Goal: Task Accomplishment & Management: Use online tool/utility

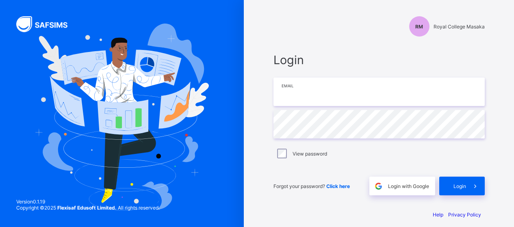
click at [303, 100] on input "email" at bounding box center [378, 92] width 211 height 28
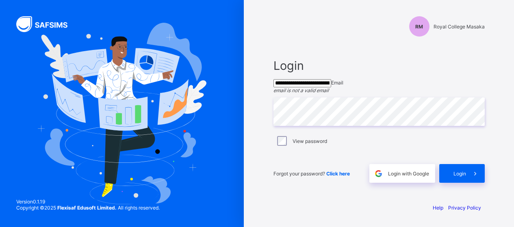
type input "**********"
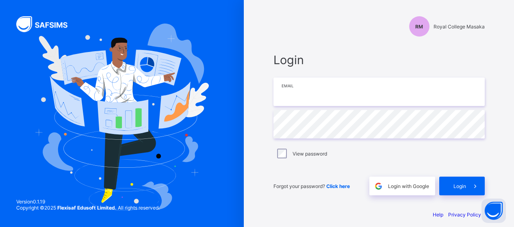
click at [302, 99] on input "email" at bounding box center [378, 92] width 211 height 28
type input "**********"
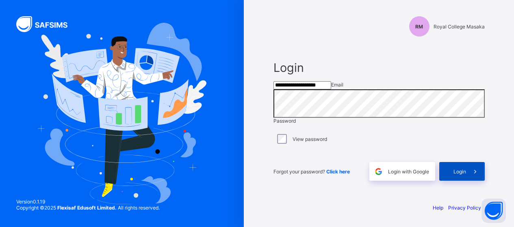
click at [454, 181] on div "Login" at bounding box center [462, 171] width 46 height 19
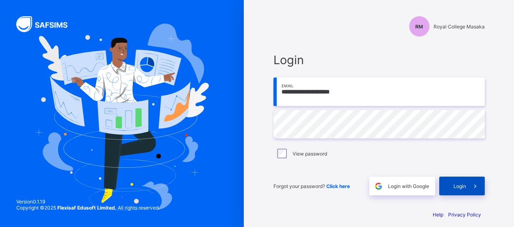
click at [461, 184] on span "Login" at bounding box center [459, 186] width 13 height 6
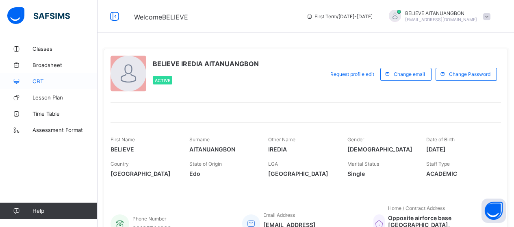
click at [39, 82] on span "CBT" at bounding box center [65, 81] width 65 height 7
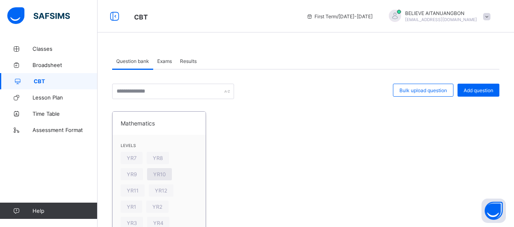
click at [160, 174] on span "YR10" at bounding box center [159, 174] width 13 height 6
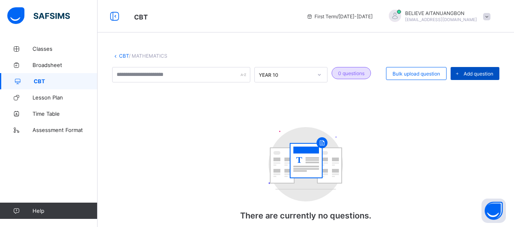
click at [478, 72] on span "Add question" at bounding box center [479, 74] width 30 height 6
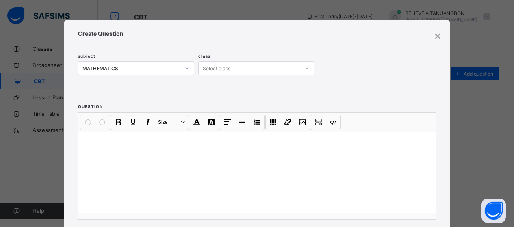
click at [219, 70] on div "Select class" at bounding box center [217, 68] width 28 height 14
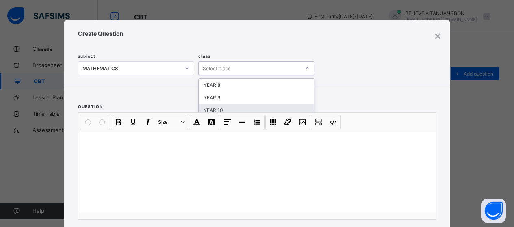
click at [217, 109] on div "YEAR 10" at bounding box center [256, 110] width 115 height 13
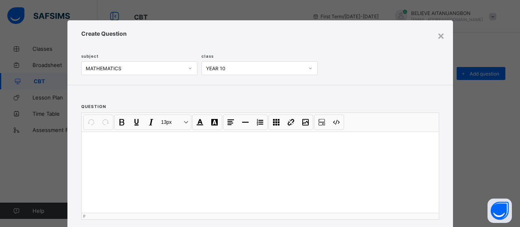
click at [119, 145] on p at bounding box center [260, 142] width 344 height 8
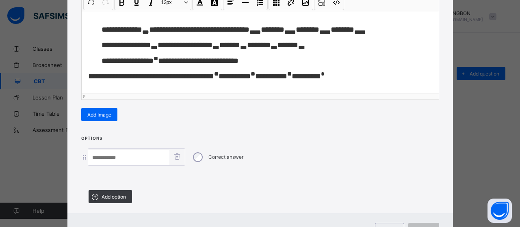
scroll to position [116, 0]
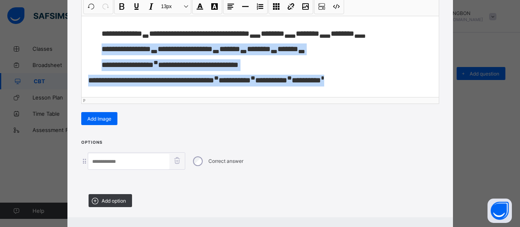
drag, startPoint x: 96, startPoint y: 50, endPoint x: 349, endPoint y: 87, distance: 255.5
click at [349, 87] on div "**********" at bounding box center [260, 56] width 357 height 81
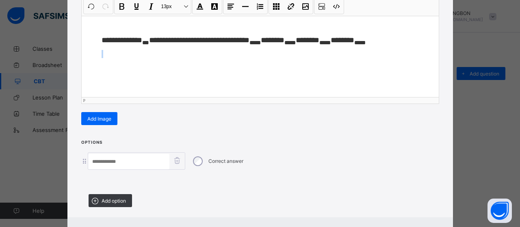
scroll to position [0, 0]
click at [121, 161] on input at bounding box center [128, 161] width 81 height 15
type input "*"
click at [296, 54] on div "**********" at bounding box center [260, 56] width 357 height 81
click at [109, 160] on input "*" at bounding box center [128, 161] width 81 height 15
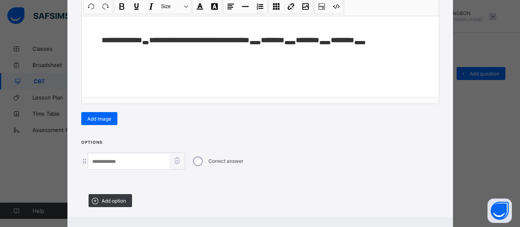
click at [81, 165] on div "Correct answer" at bounding box center [260, 160] width 358 height 17
click at [132, 162] on input at bounding box center [128, 161] width 81 height 15
drag, startPoint x: 281, startPoint y: 41, endPoint x: 257, endPoint y: 41, distance: 24.0
click at [257, 41] on span "**********" at bounding box center [238, 40] width 255 height 8
copy span "** *****"
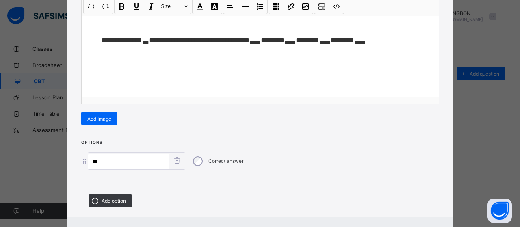
click at [130, 160] on input "**" at bounding box center [128, 161] width 81 height 15
paste input "**********"
type input "**********"
click at [239, 176] on div at bounding box center [260, 181] width 358 height 14
click at [119, 161] on input "**********" at bounding box center [128, 161] width 81 height 15
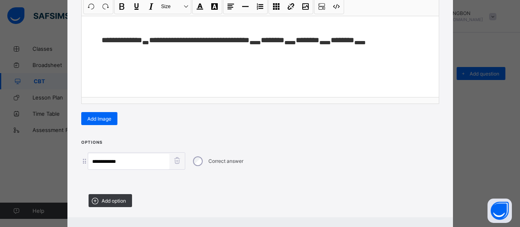
drag, startPoint x: 119, startPoint y: 161, endPoint x: 364, endPoint y: 139, distance: 246.1
click at [364, 139] on div "**********" at bounding box center [260, 77] width 386 height 345
click at [96, 201] on icon at bounding box center [95, 201] width 10 height 9
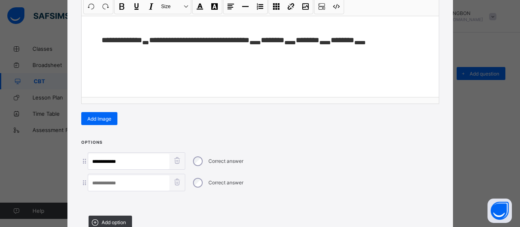
click at [112, 184] on input at bounding box center [128, 183] width 81 height 15
drag, startPoint x: 317, startPoint y: 43, endPoint x: 294, endPoint y: 43, distance: 23.2
click at [294, 43] on span "**********" at bounding box center [238, 40] width 255 height 8
copy span "** *****"
click at [129, 178] on input "**" at bounding box center [128, 183] width 81 height 15
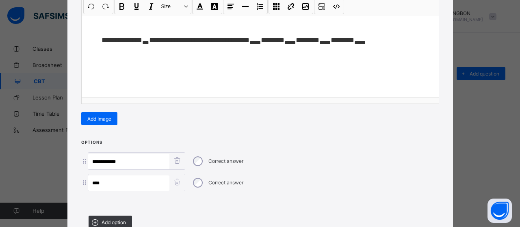
paste input "**********"
type input "**********"
click at [107, 219] on span "Add option" at bounding box center [114, 222] width 24 height 6
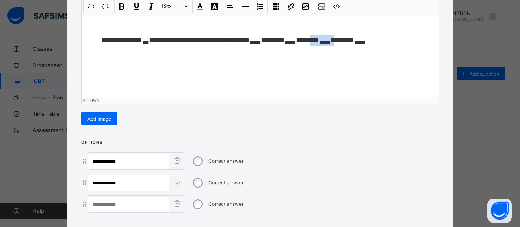
drag, startPoint x: 355, startPoint y: 43, endPoint x: 331, endPoint y: 42, distance: 24.0
click at [331, 42] on span "**********" at bounding box center [238, 40] width 255 height 8
copy span "** ***** *"
click at [127, 202] on input at bounding box center [128, 204] width 81 height 15
paste input "*********"
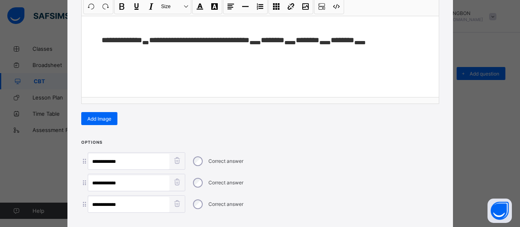
type input "**********"
drag, startPoint x: 392, startPoint y: 42, endPoint x: 367, endPoint y: 41, distance: 24.8
click at [367, 41] on p "**********" at bounding box center [267, 41] width 331 height 12
copy span "** *****"
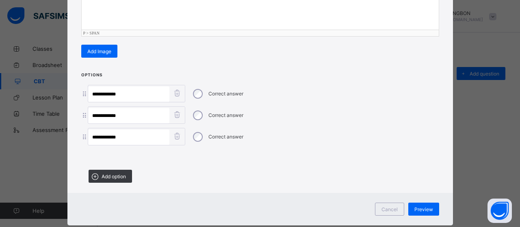
scroll to position [184, 0]
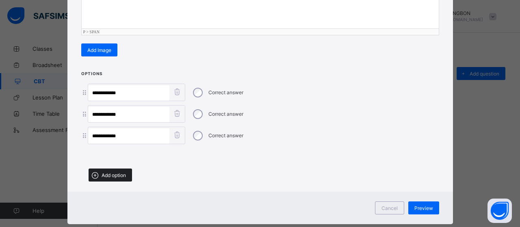
click at [105, 174] on span "Add option" at bounding box center [114, 175] width 24 height 6
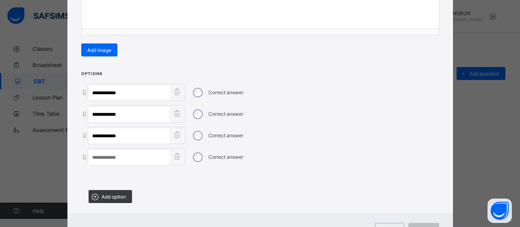
click at [101, 158] on input at bounding box center [128, 157] width 81 height 15
paste input "**********"
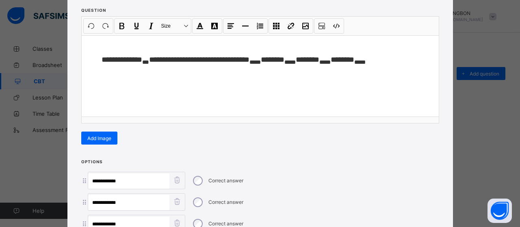
scroll to position [93, 0]
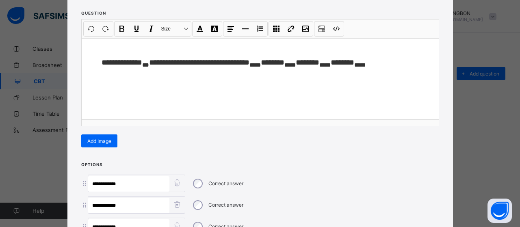
type input "**********"
click at [393, 59] on p "**********" at bounding box center [267, 63] width 331 height 12
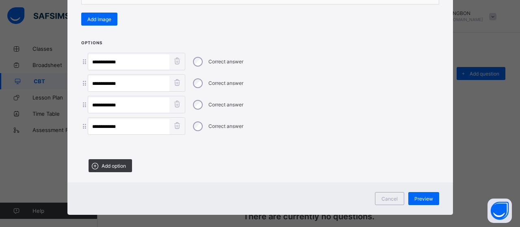
scroll to position [222, 0]
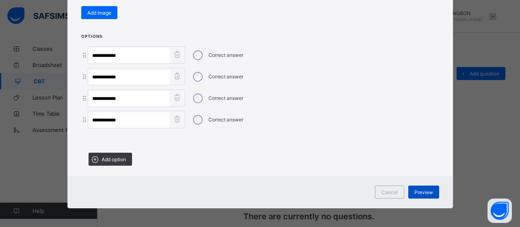
click at [423, 192] on span "Preview" at bounding box center [423, 192] width 19 height 6
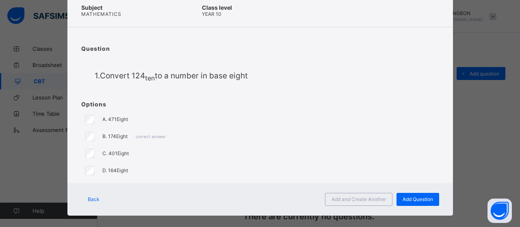
scroll to position [50, 0]
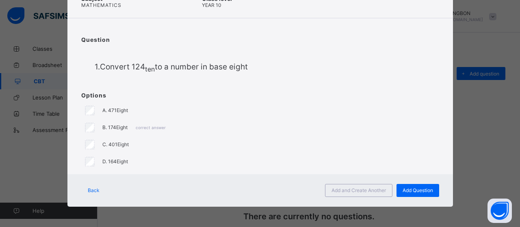
click at [89, 190] on span "Back" at bounding box center [94, 190] width 12 height 6
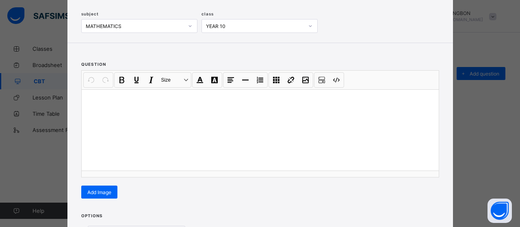
scroll to position [43, 0]
click at [166, 116] on div at bounding box center [260, 129] width 357 height 81
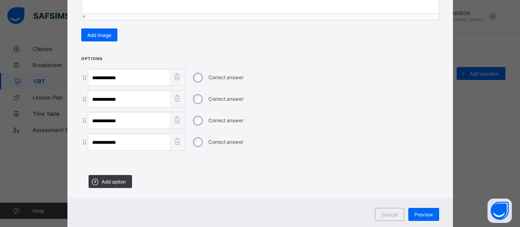
scroll to position [222, 0]
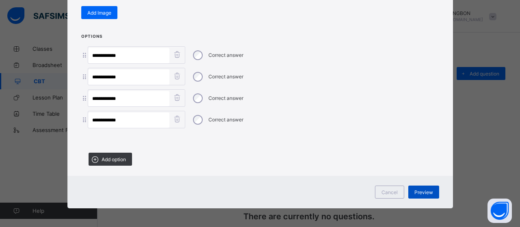
click at [426, 189] on span "Preview" at bounding box center [423, 192] width 19 height 6
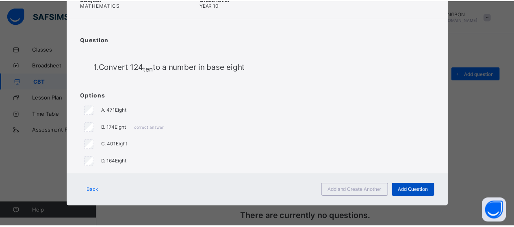
scroll to position [50, 0]
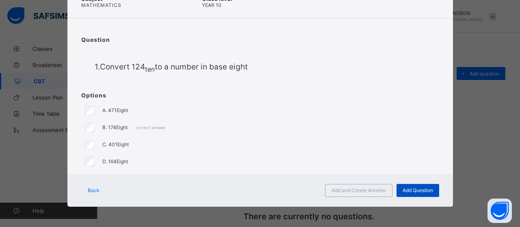
click at [415, 189] on span "Add Question" at bounding box center [418, 190] width 30 height 6
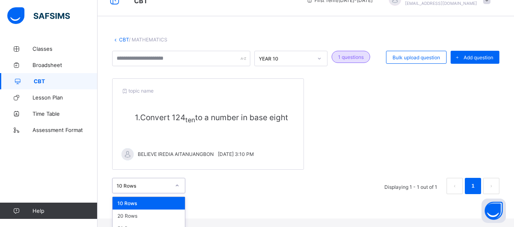
scroll to position [34, 0]
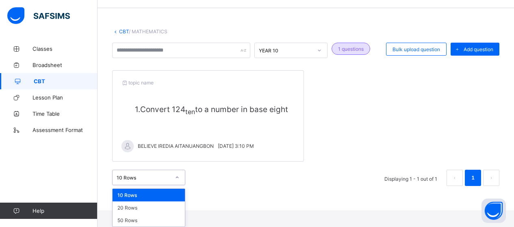
click at [179, 185] on div "option 10 Rows focused, 1 of 3. 3 results available. Use Up and Down to choose …" at bounding box center [148, 177] width 73 height 15
click at [179, 193] on div "10 Rows" at bounding box center [149, 195] width 72 height 13
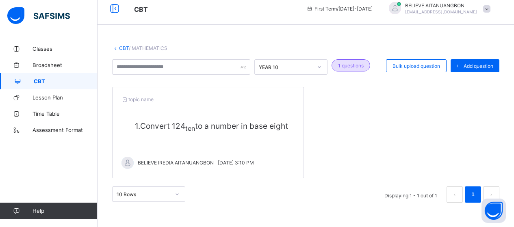
click at [194, 121] on span "Convert 124 ten to a number in base eight" at bounding box center [214, 125] width 148 height 9
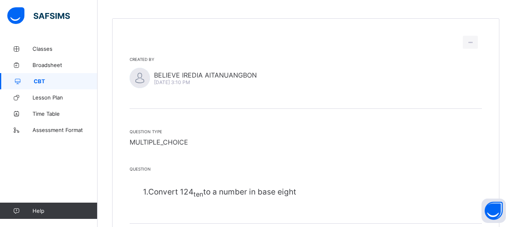
scroll to position [56, 0]
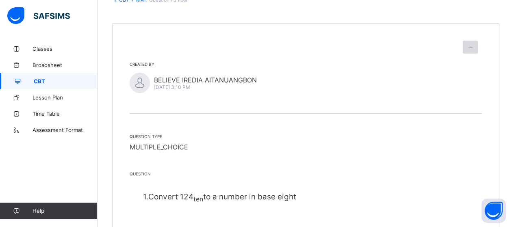
click at [474, 46] on icon at bounding box center [470, 47] width 7 height 6
click at [459, 80] on span "Delete question" at bounding box center [452, 79] width 44 height 6
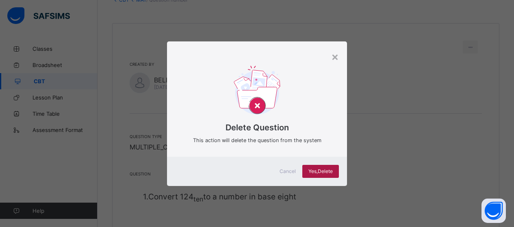
click at [322, 172] on span "Yes, Delete" at bounding box center [320, 171] width 24 height 6
click at [319, 172] on span "Yes, Delete" at bounding box center [320, 171] width 24 height 6
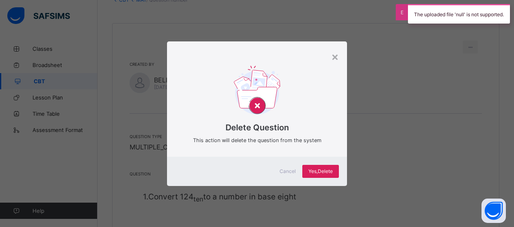
click at [290, 171] on span "Cancel" at bounding box center [288, 171] width 16 height 6
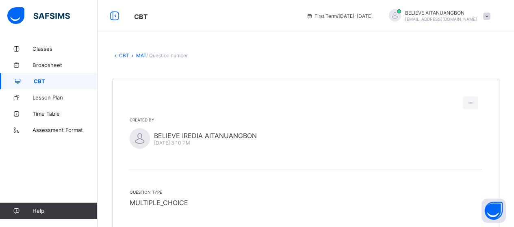
scroll to position [0, 0]
click at [141, 57] on link "MAT" at bounding box center [141, 56] width 10 height 6
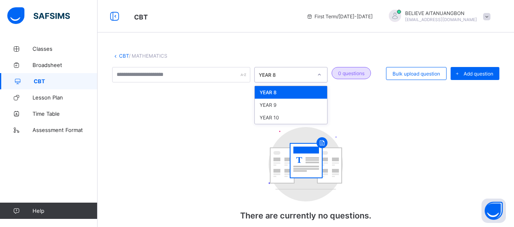
click at [310, 75] on div "YEAR 8" at bounding box center [286, 75] width 54 height 6
click at [275, 115] on div "YEAR 10" at bounding box center [291, 117] width 72 height 13
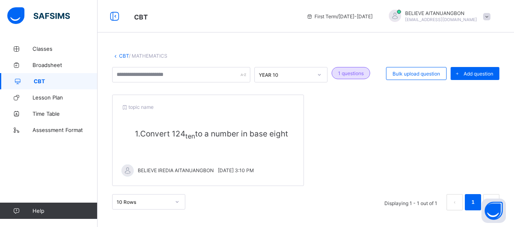
scroll to position [17, 0]
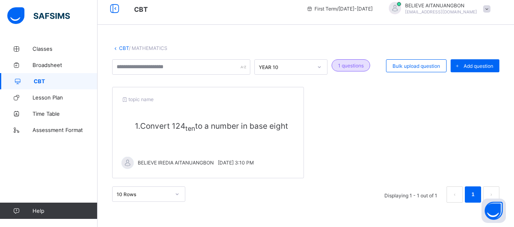
drag, startPoint x: 210, startPoint y: 152, endPoint x: 173, endPoint y: 133, distance: 41.2
click at [173, 133] on div "topic name 1. Convert 124 ten to a number in base eight BELIEVE IREDIA AITANUAN…" at bounding box center [208, 132] width 192 height 91
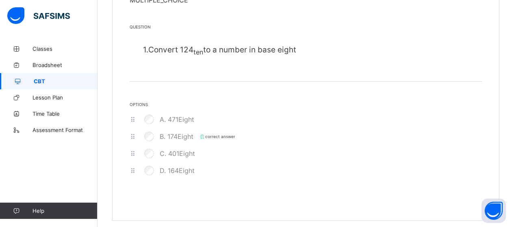
scroll to position [209, 0]
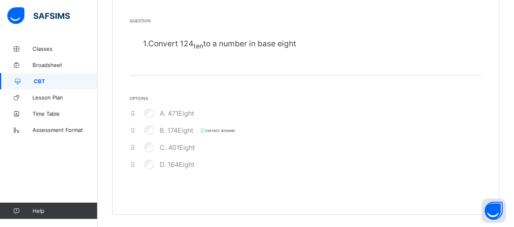
click at [132, 132] on icon at bounding box center [133, 130] width 7 height 6
click at [137, 100] on span "Options" at bounding box center [306, 98] width 352 height 5
click at [203, 44] on span "Convert 124 ten to a number in base eight" at bounding box center [222, 43] width 148 height 9
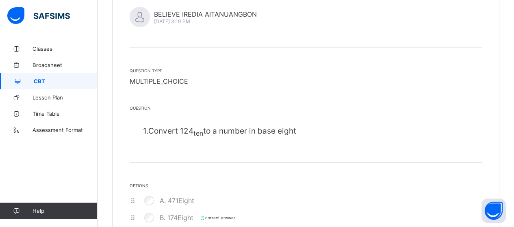
scroll to position [117, 0]
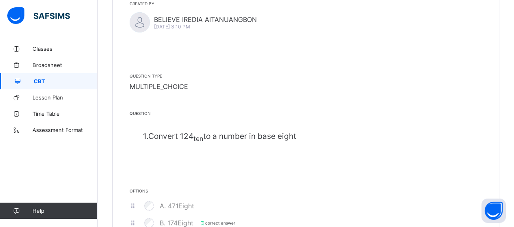
click at [154, 86] on span "MULTIPLE_CHOICE" at bounding box center [159, 86] width 59 height 8
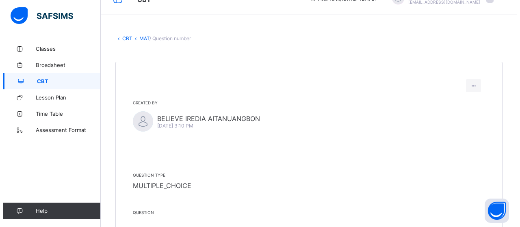
scroll to position [17, 0]
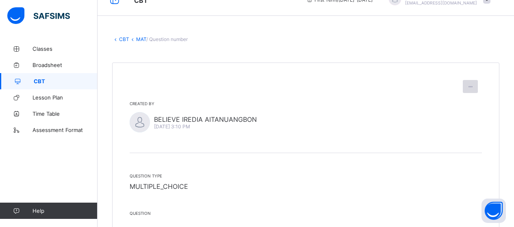
click at [474, 87] on icon at bounding box center [470, 87] width 7 height 6
click at [451, 106] on span "Edit question" at bounding box center [448, 105] width 37 height 6
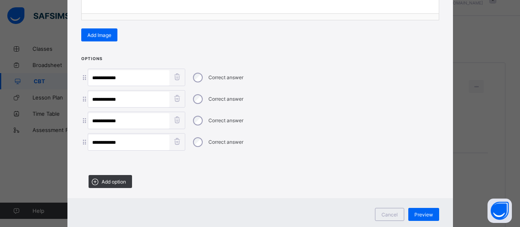
scroll to position [204, 0]
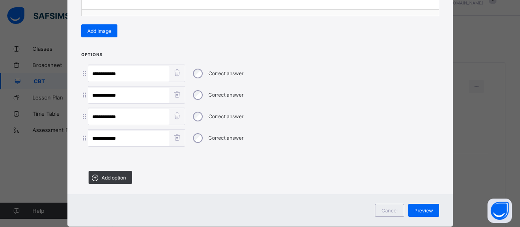
click at [82, 139] on icon at bounding box center [84, 138] width 7 height 6
click at [175, 137] on icon at bounding box center [177, 137] width 10 height 8
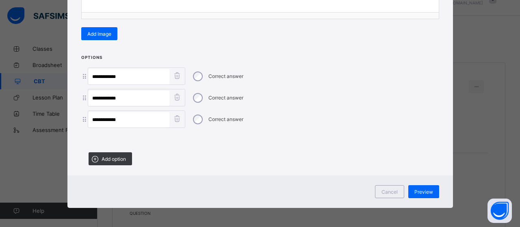
click at [176, 120] on icon at bounding box center [177, 119] width 10 height 8
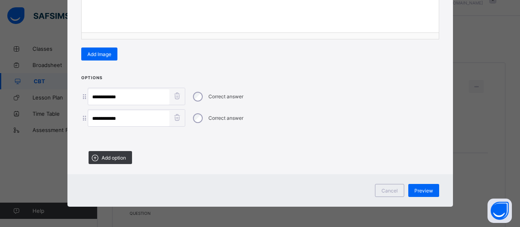
scroll to position [180, 0]
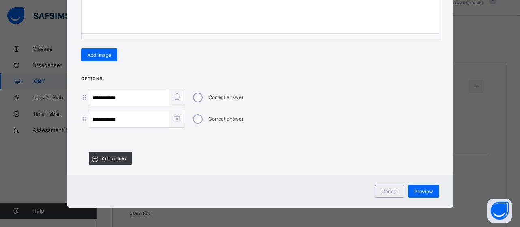
click at [175, 116] on icon at bounding box center [177, 118] width 10 height 8
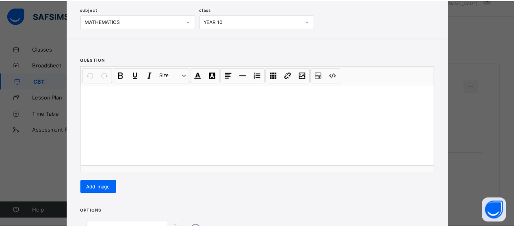
scroll to position [37, 0]
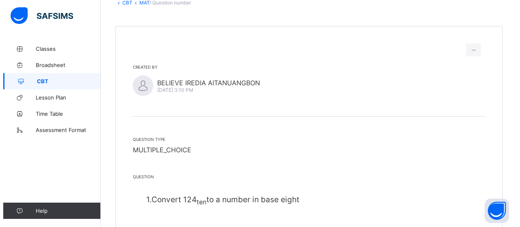
scroll to position [0, 0]
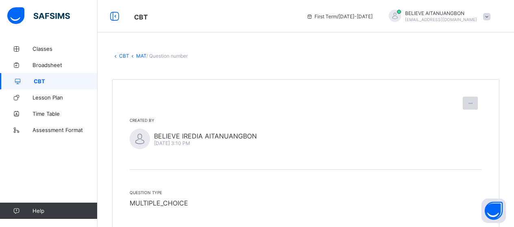
click at [474, 103] on icon at bounding box center [470, 103] width 7 height 6
click at [457, 123] on span "Edit question" at bounding box center [448, 121] width 37 height 6
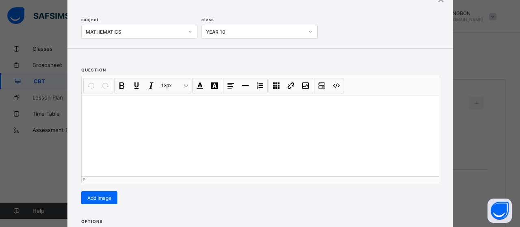
click at [341, 141] on div at bounding box center [260, 135] width 357 height 81
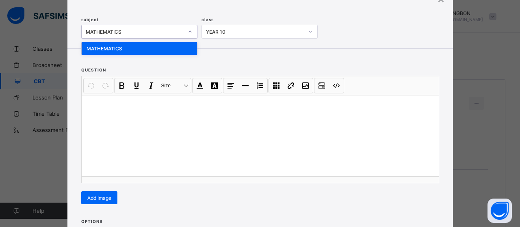
click at [188, 30] on icon at bounding box center [190, 32] width 5 height 8
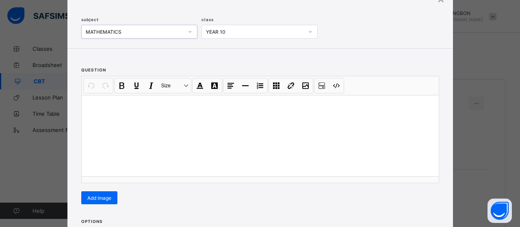
click at [188, 30] on icon at bounding box center [190, 32] width 5 height 8
click at [289, 32] on div "YEAR 10" at bounding box center [255, 32] width 98 height 6
click at [340, 42] on div "Create Question subject MATHEMATICS class YEAR 10" at bounding box center [260, 16] width 386 height 65
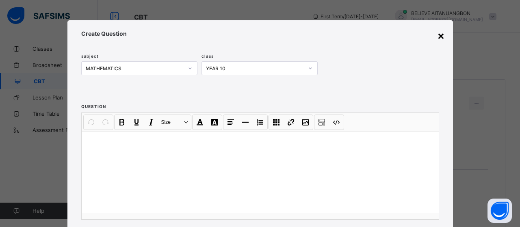
click at [438, 37] on div "×" at bounding box center [441, 35] width 8 height 14
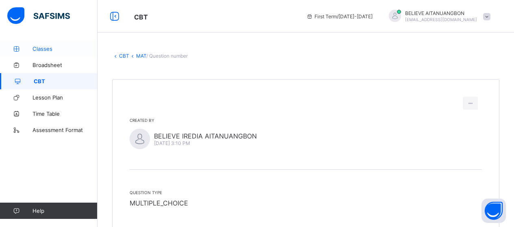
click at [44, 52] on link "Classes" at bounding box center [49, 49] width 98 height 16
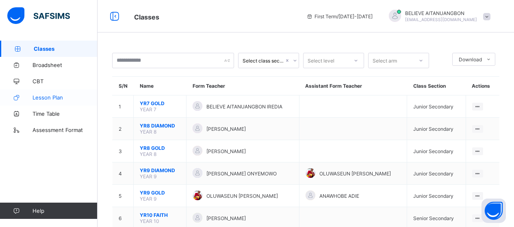
click at [48, 99] on span "Lesson Plan" at bounding box center [65, 97] width 65 height 7
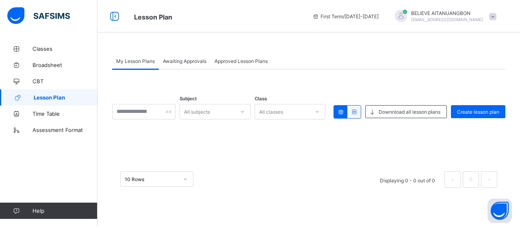
click at [181, 62] on span "Awaiting Approvals" at bounding box center [184, 61] width 43 height 6
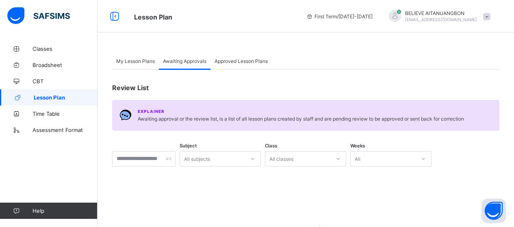
click at [234, 61] on span "Approved Lesson Plans" at bounding box center [241, 61] width 53 height 6
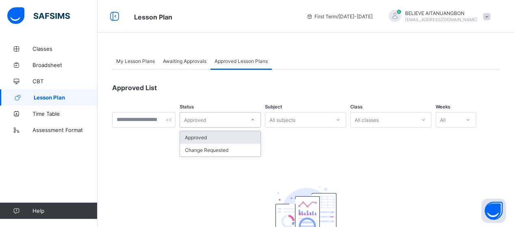
click at [234, 120] on div "Approved" at bounding box center [212, 119] width 65 height 11
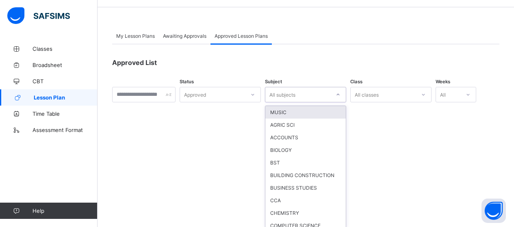
click at [311, 102] on div "option MUSIC focused, 1 of 31. 31 results available. Use Up and Down to choose …" at bounding box center [305, 94] width 81 height 15
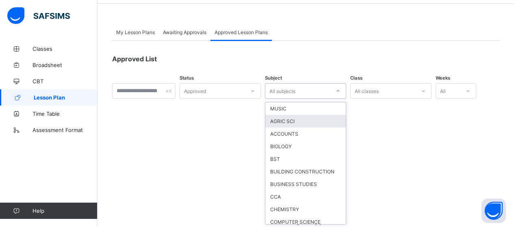
scroll to position [30, 0]
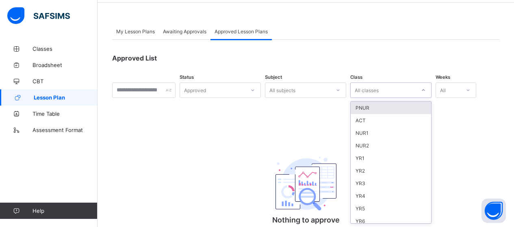
click at [398, 89] on div "All classes" at bounding box center [383, 90] width 65 height 11
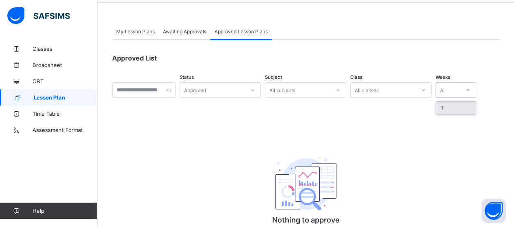
click at [460, 91] on div "All" at bounding box center [448, 90] width 24 height 11
click at [41, 81] on span "CBT" at bounding box center [65, 81] width 65 height 7
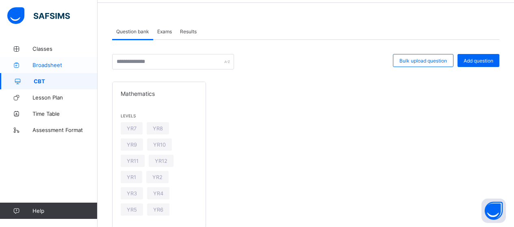
click at [50, 64] on span "Broadsheet" at bounding box center [65, 65] width 65 height 7
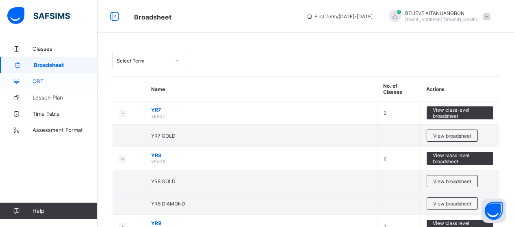
click at [44, 82] on span "CBT" at bounding box center [65, 81] width 65 height 7
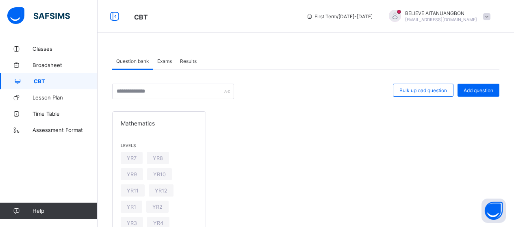
click at [167, 61] on span "Exams" at bounding box center [164, 61] width 15 height 6
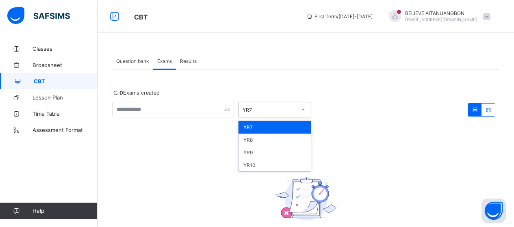
click at [275, 111] on div "YR7" at bounding box center [270, 110] width 54 height 6
click at [257, 166] on div "YR10" at bounding box center [274, 165] width 72 height 13
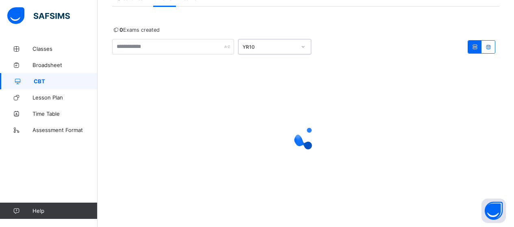
scroll to position [69, 0]
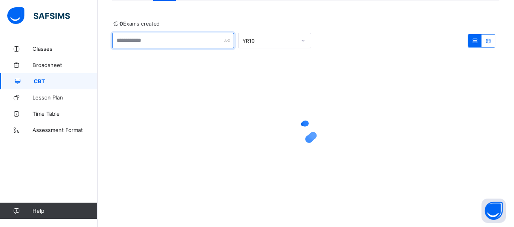
click at [178, 43] on input "text" at bounding box center [173, 40] width 122 height 15
type input "*"
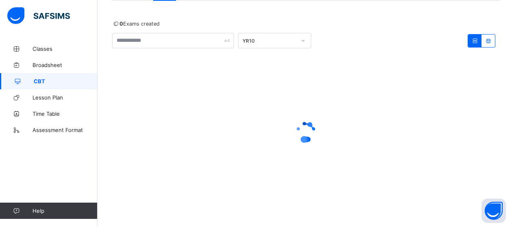
click at [455, 40] on div "YR10" at bounding box center [305, 40] width 387 height 15
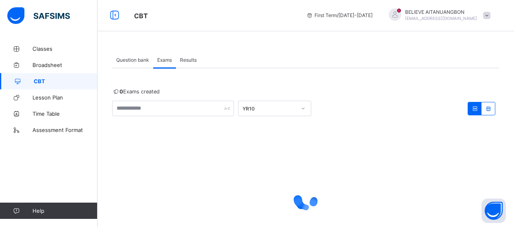
scroll to position [0, 0]
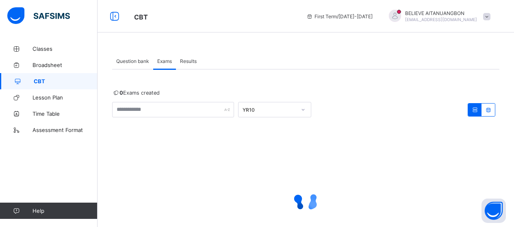
click at [192, 59] on span "Results" at bounding box center [188, 61] width 17 height 6
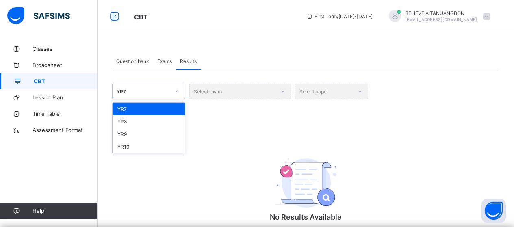
click at [177, 91] on icon at bounding box center [177, 92] width 3 height 2
click at [143, 150] on div "YR10" at bounding box center [149, 147] width 72 height 13
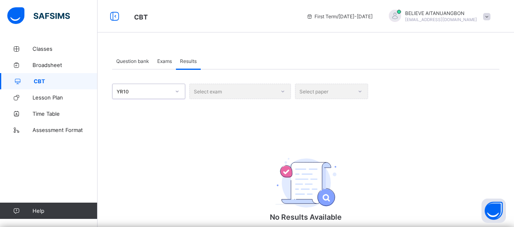
click at [268, 91] on div "Select exam" at bounding box center [240, 91] width 102 height 15
click at [321, 90] on div "Select paper" at bounding box center [331, 91] width 73 height 15
click at [165, 59] on span "Exams" at bounding box center [164, 61] width 15 height 6
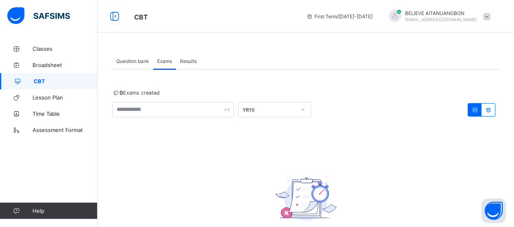
click at [145, 59] on span "Question bank" at bounding box center [132, 61] width 33 height 6
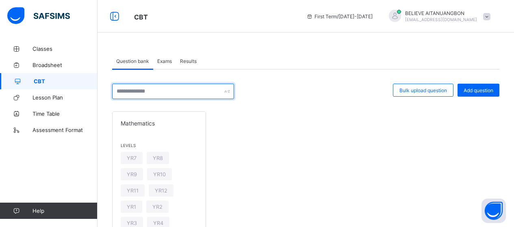
click at [163, 91] on input "text" at bounding box center [173, 91] width 122 height 15
type input "*"
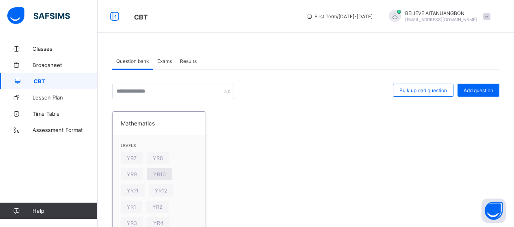
click at [159, 174] on span "YR10" at bounding box center [159, 174] width 13 height 6
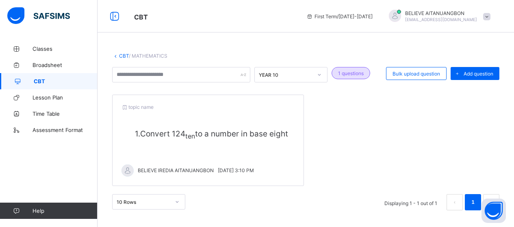
drag, startPoint x: 236, startPoint y: 140, endPoint x: 172, endPoint y: 181, distance: 76.2
click at [172, 173] on span "BELIEVE IREDIA AITANUANGBON" at bounding box center [176, 170] width 76 height 6
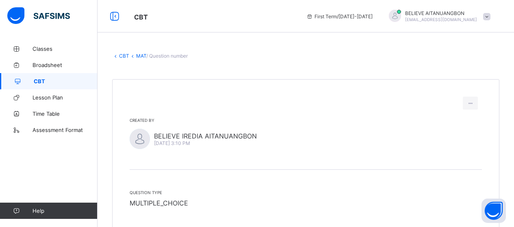
click at [163, 204] on span "MULTIPLE_CHOICE" at bounding box center [159, 203] width 59 height 8
click at [474, 102] on icon at bounding box center [470, 103] width 7 height 6
click at [456, 137] on span "Delete question" at bounding box center [452, 135] width 44 height 6
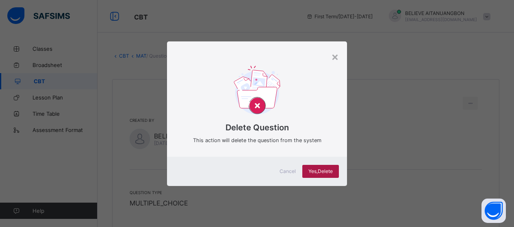
click at [322, 170] on span "Yes, Delete" at bounding box center [320, 171] width 24 height 6
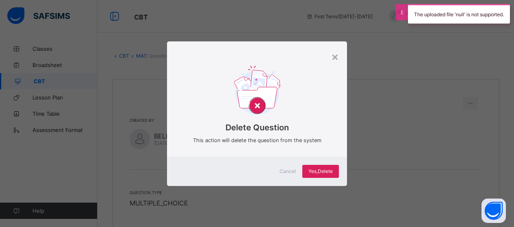
click at [412, 132] on div "× Delete Question This action will delete the question from the system Cancel Y…" at bounding box center [257, 113] width 514 height 227
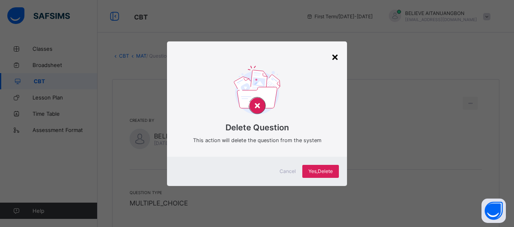
click at [338, 56] on div "×" at bounding box center [335, 57] width 8 height 14
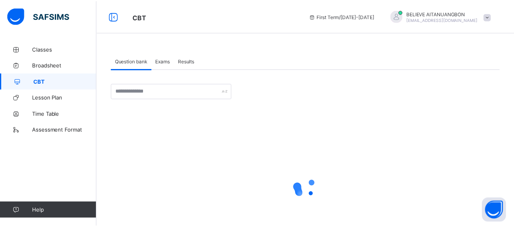
scroll to position [30, 0]
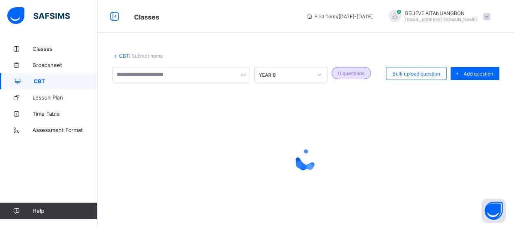
scroll to position [17, 0]
